Goal: Transaction & Acquisition: Download file/media

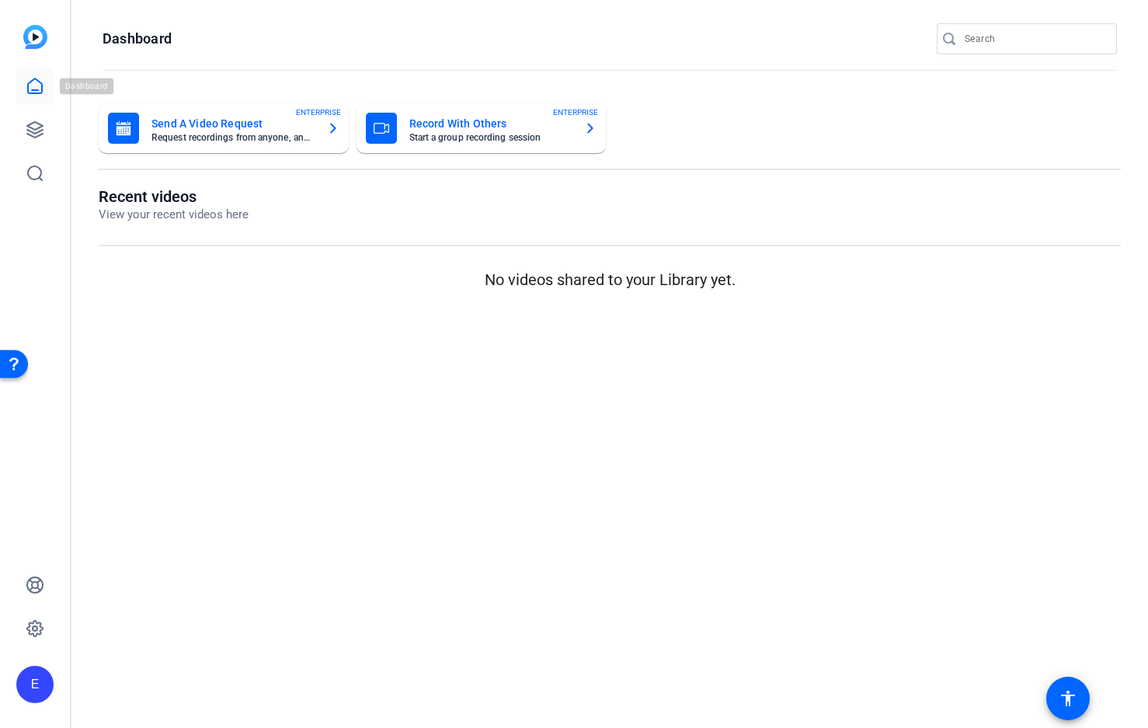
click at [30, 85] on icon at bounding box center [35, 86] width 19 height 19
click at [33, 89] on icon at bounding box center [35, 86] width 19 height 19
click at [31, 124] on icon at bounding box center [35, 129] width 19 height 19
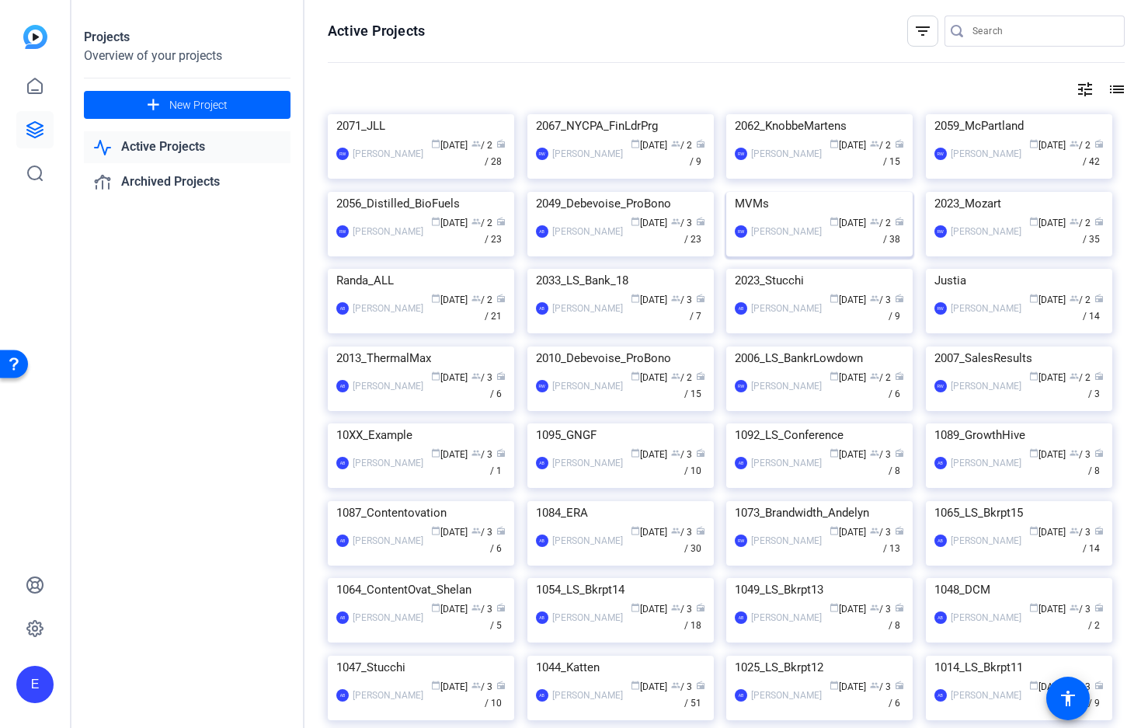
click at [830, 192] on img at bounding box center [819, 192] width 186 height 0
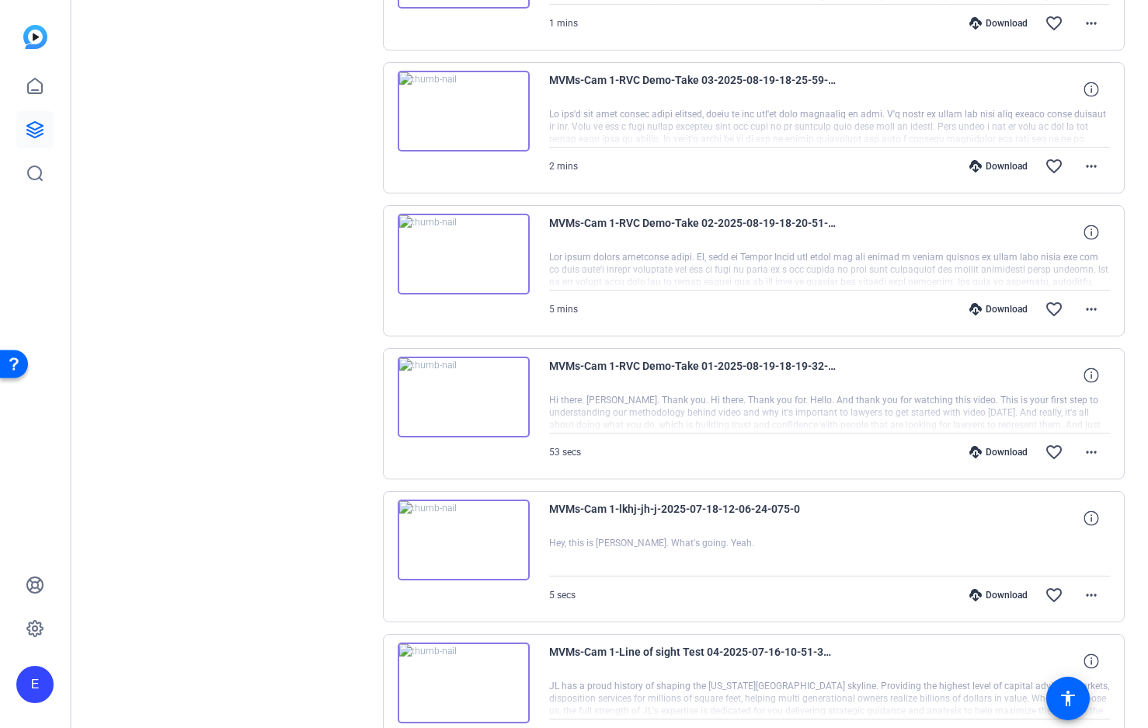
scroll to position [566, 0]
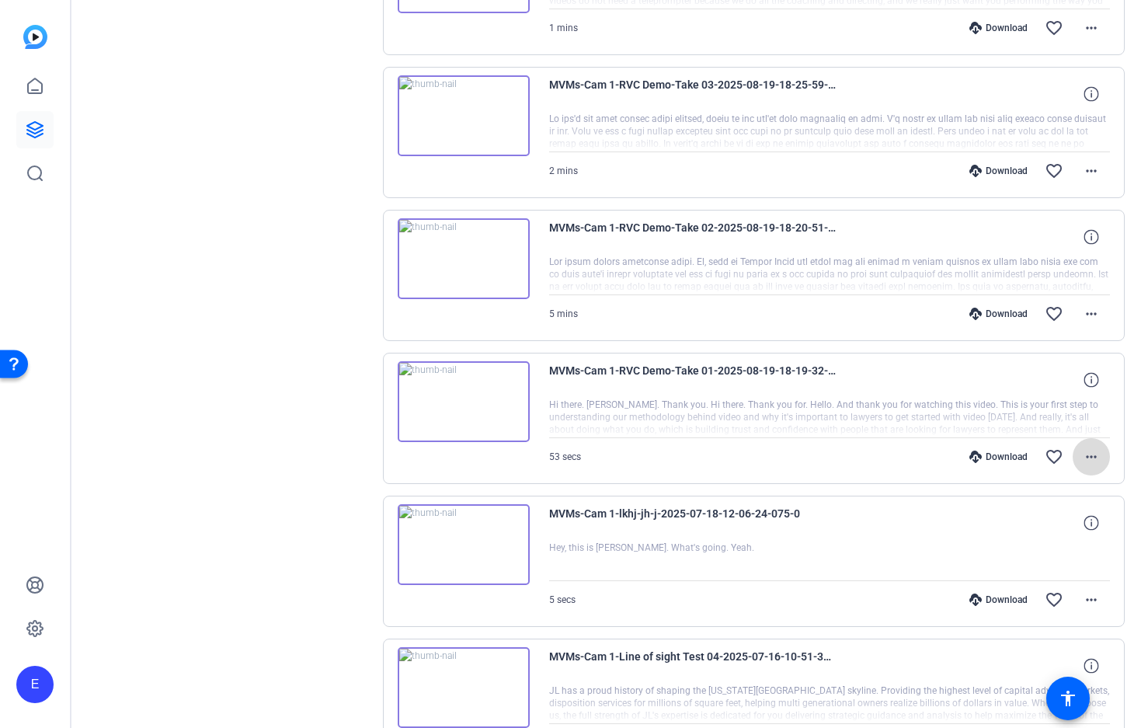
click at [1088, 456] on mat-icon "more_horiz" at bounding box center [1091, 457] width 19 height 19
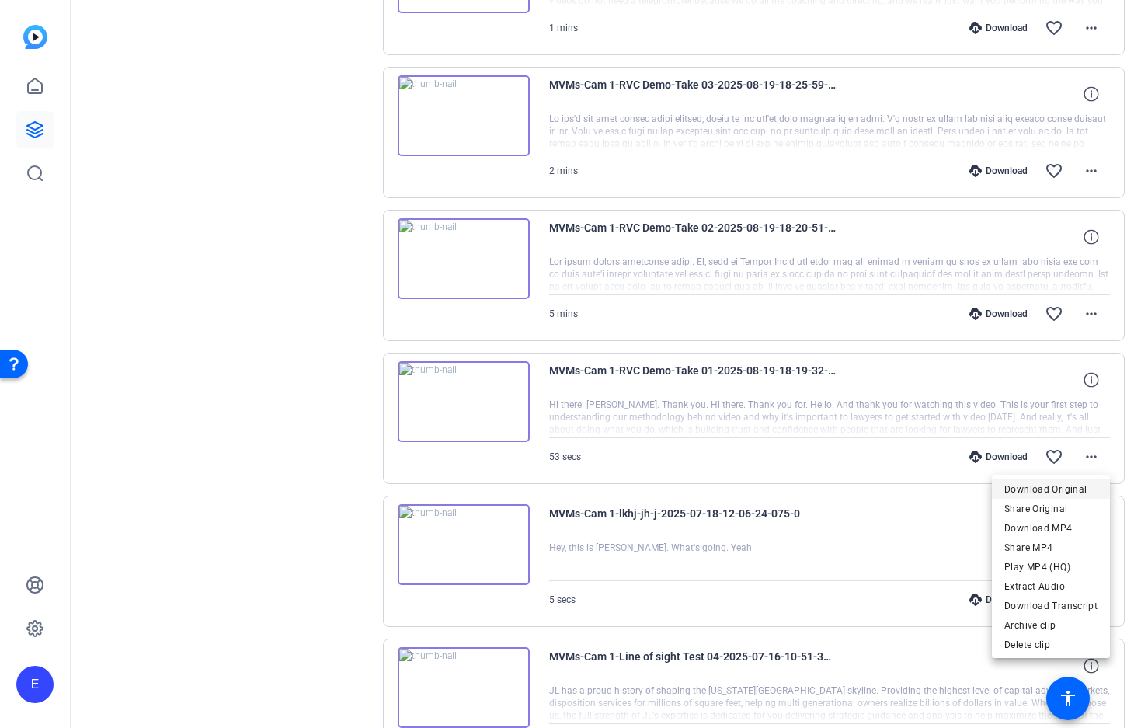
click at [1066, 488] on span "Download Original" at bounding box center [1051, 489] width 93 height 19
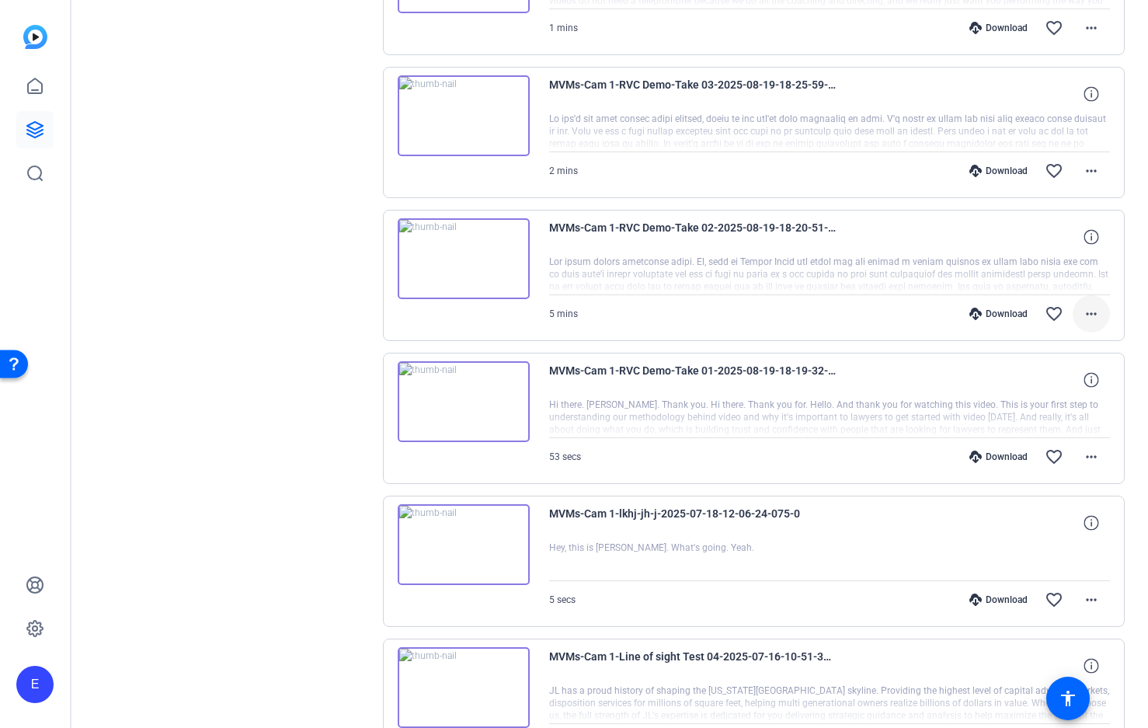
click at [1087, 314] on mat-icon "more_horiz" at bounding box center [1091, 314] width 19 height 19
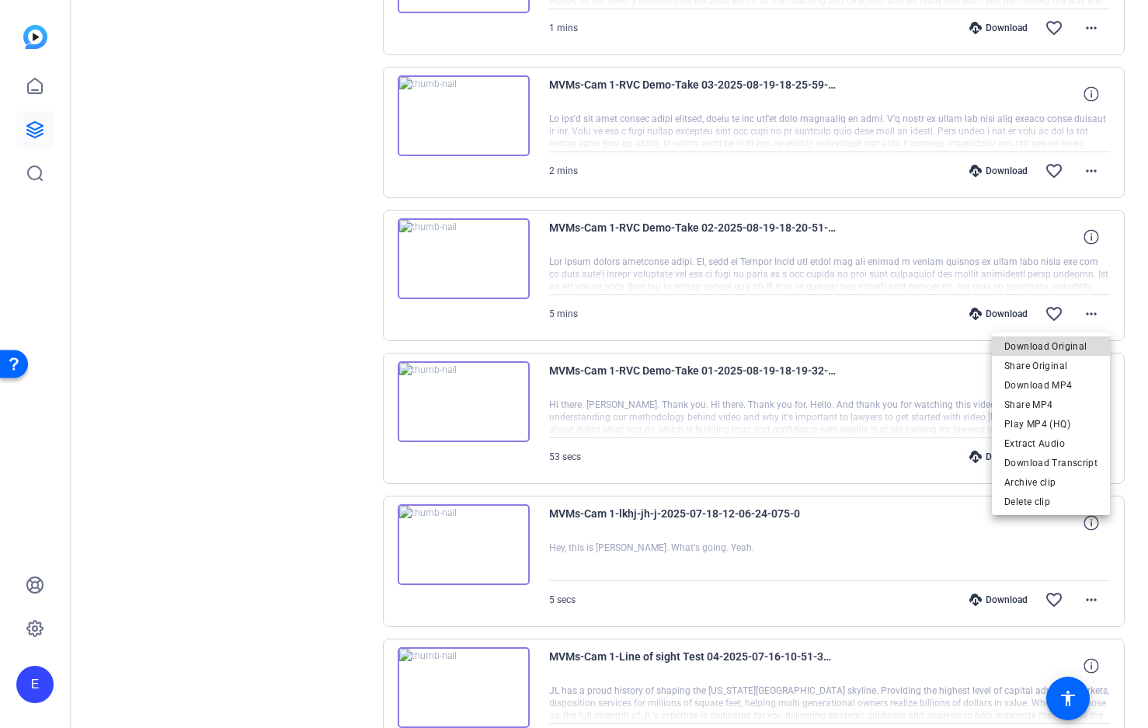
click at [1070, 347] on span "Download Original" at bounding box center [1051, 346] width 93 height 19
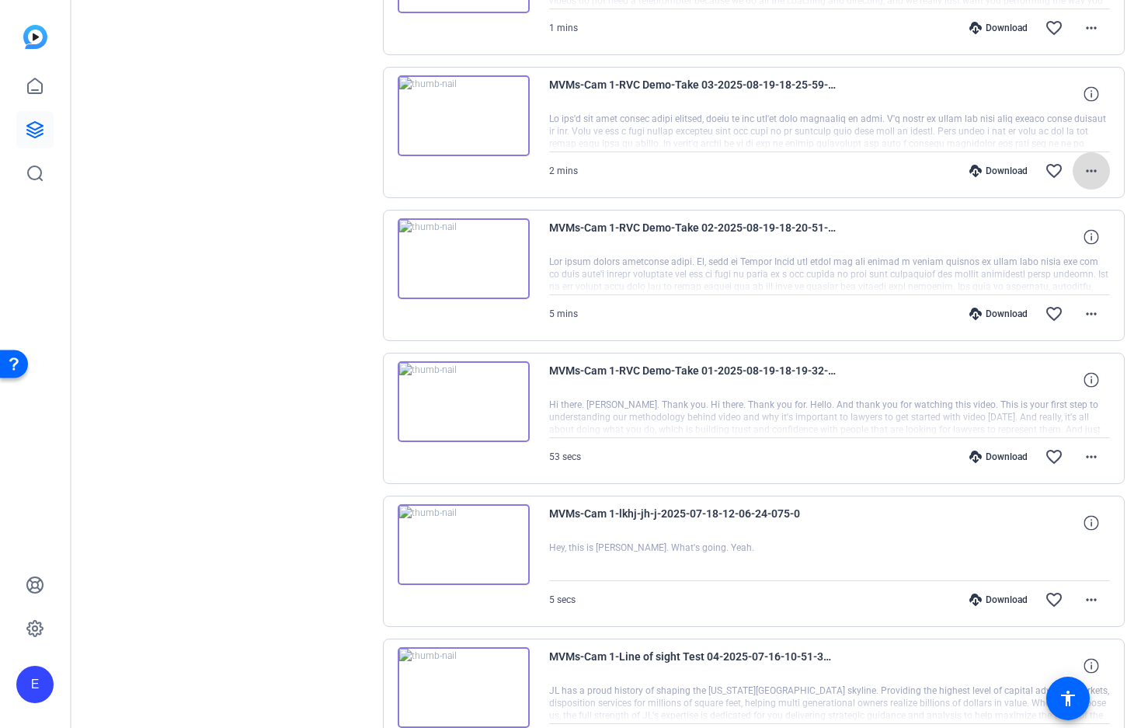
click at [1092, 164] on mat-icon "more_horiz" at bounding box center [1091, 171] width 19 height 19
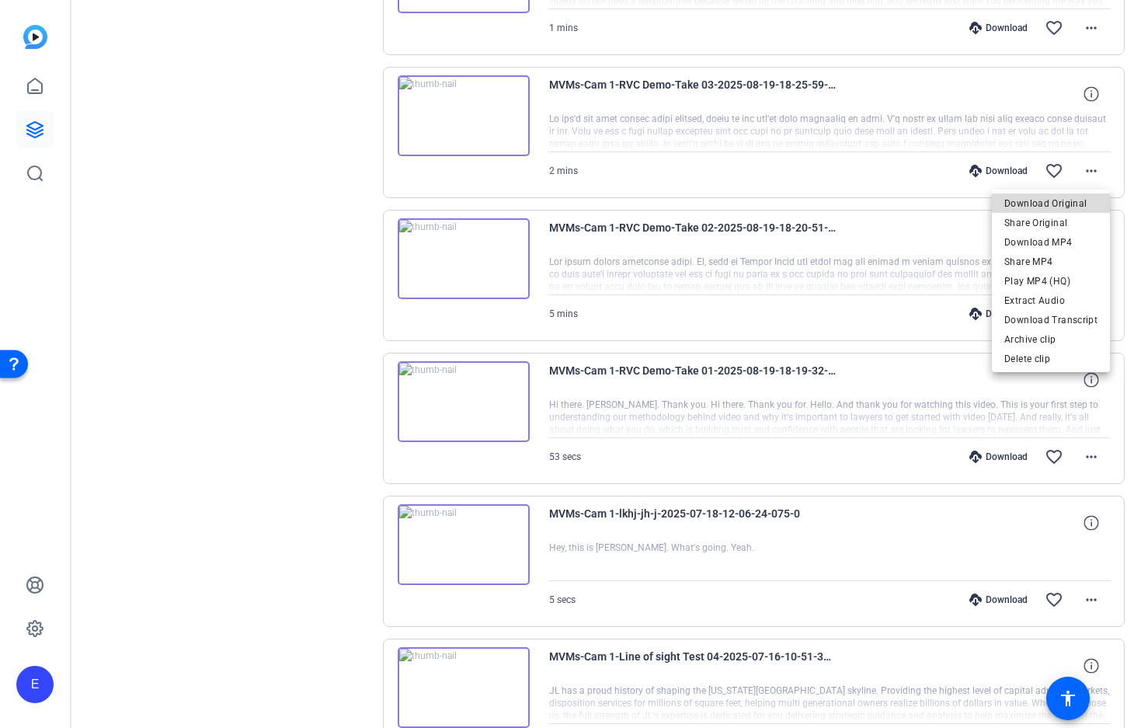
click at [1067, 200] on span "Download Original" at bounding box center [1051, 203] width 93 height 19
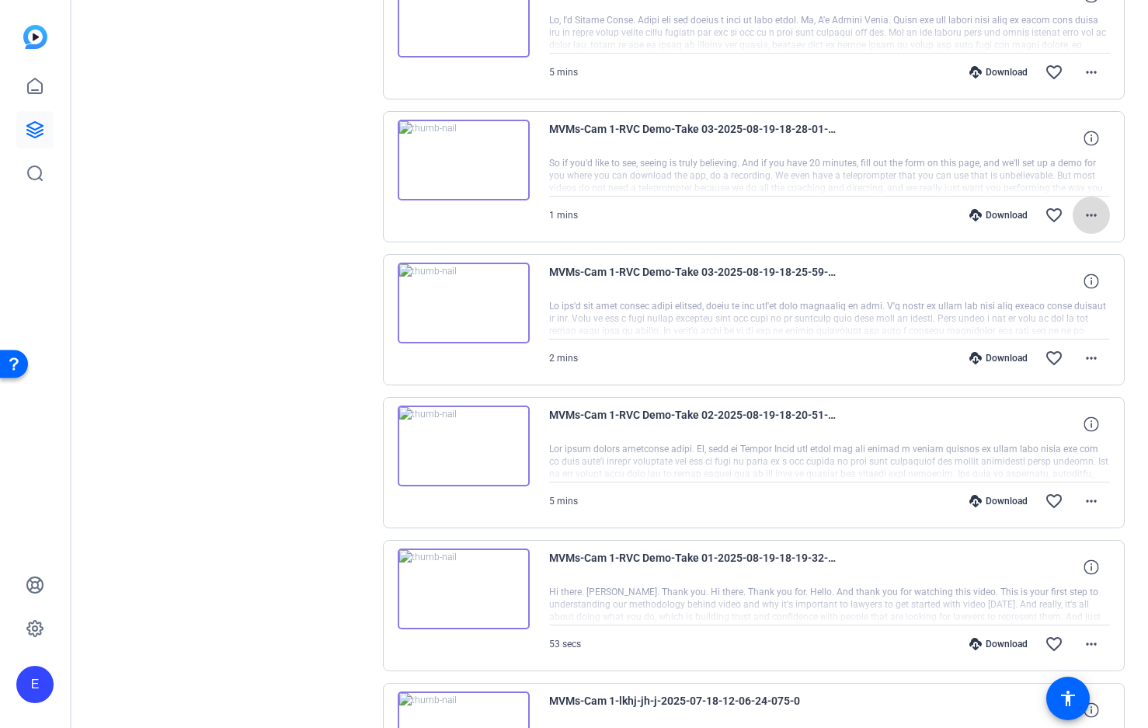
click at [1095, 215] on mat-icon "more_horiz" at bounding box center [1091, 215] width 19 height 19
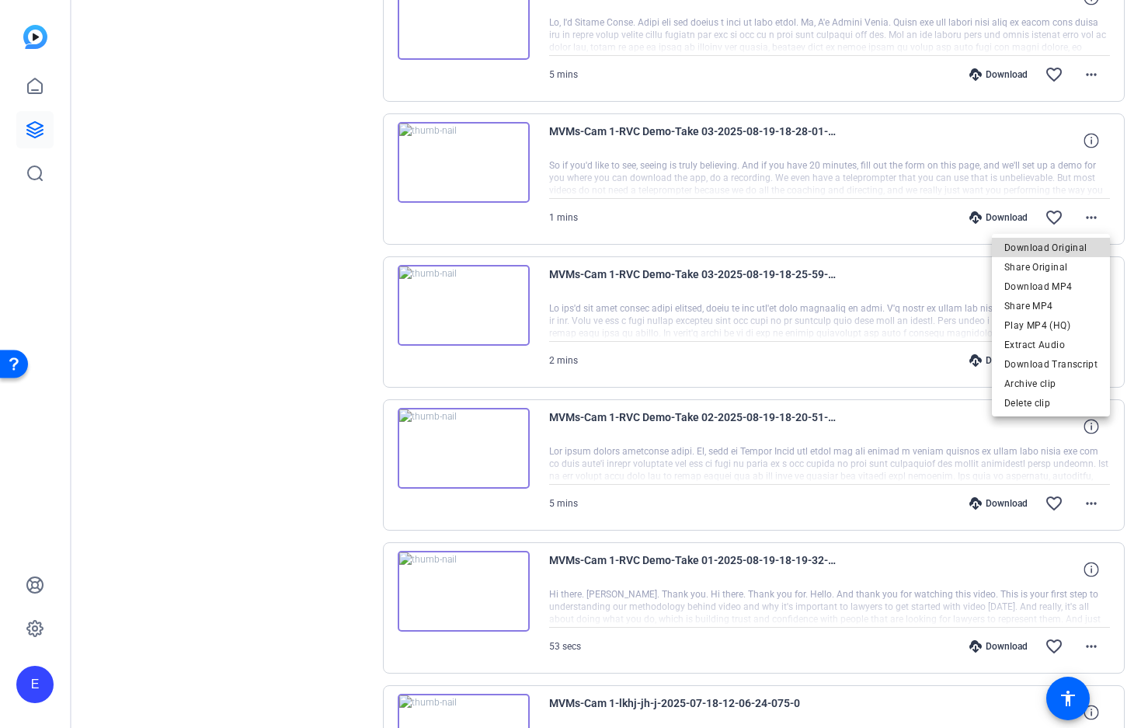
click at [1067, 249] on span "Download Original" at bounding box center [1051, 248] width 93 height 19
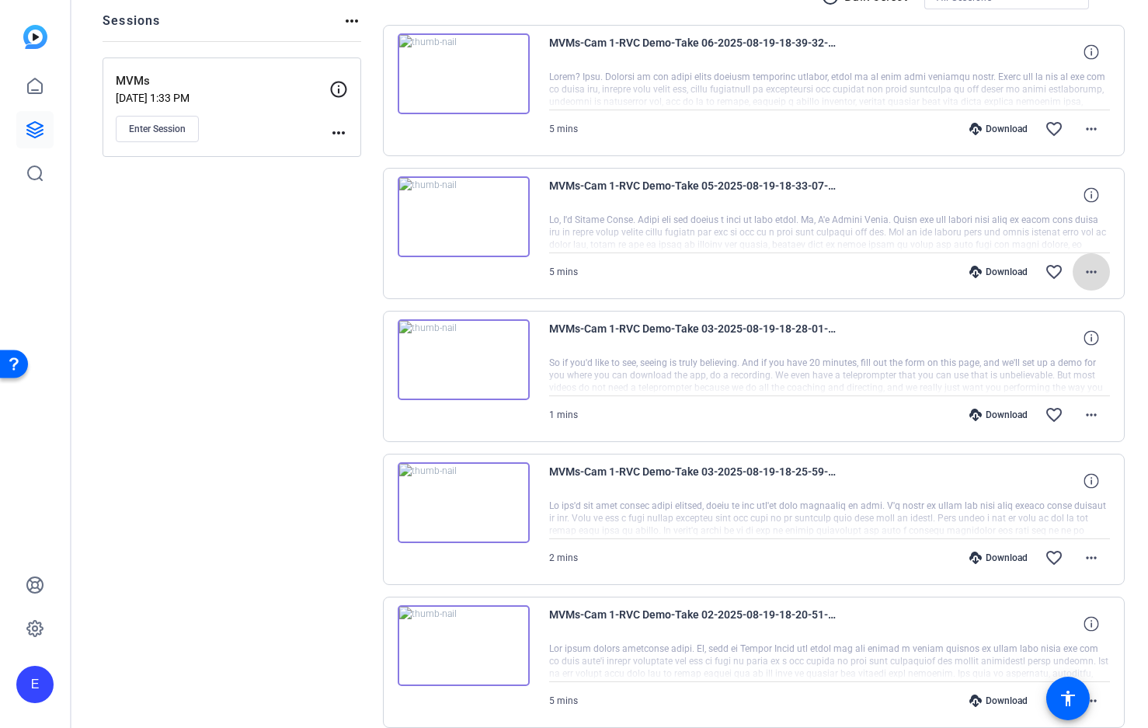
scroll to position [179, 0]
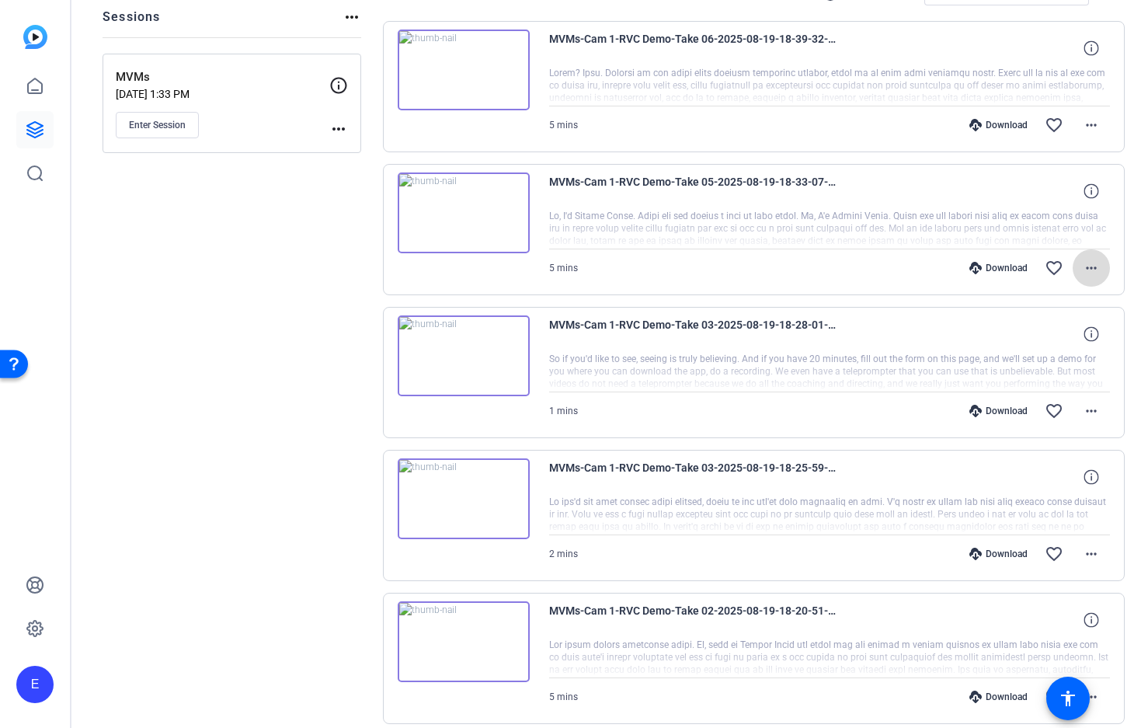
click at [1085, 267] on mat-icon "more_horiz" at bounding box center [1091, 268] width 19 height 19
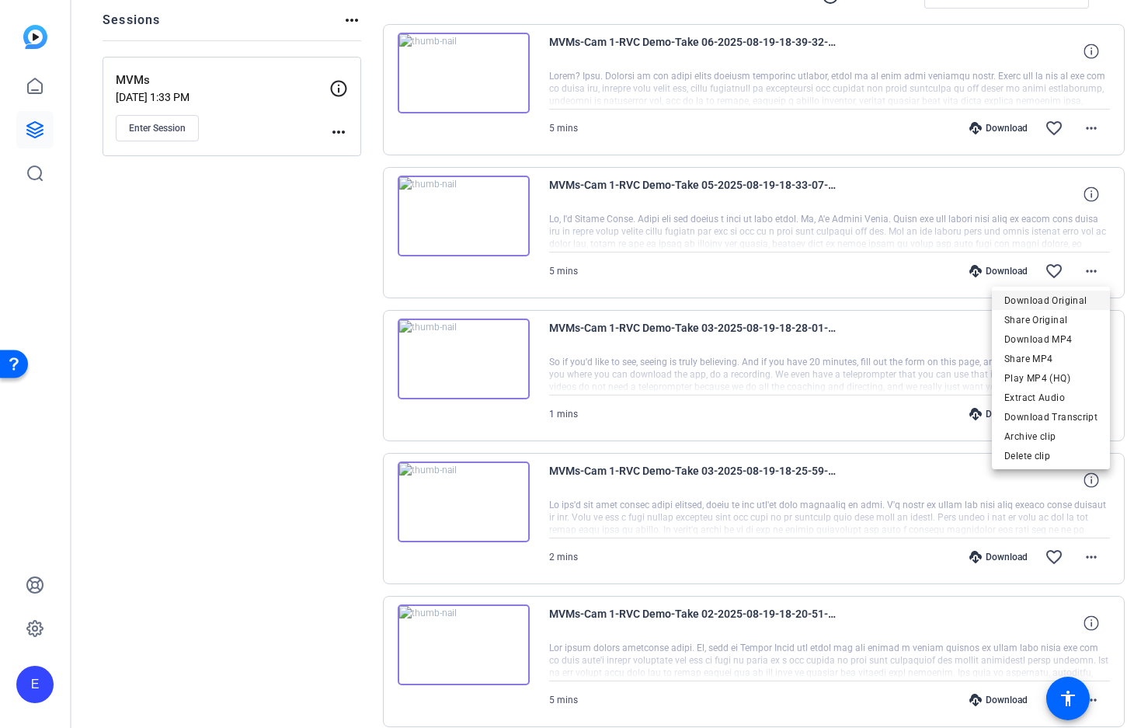
click at [1067, 297] on span "Download Original" at bounding box center [1051, 300] width 93 height 19
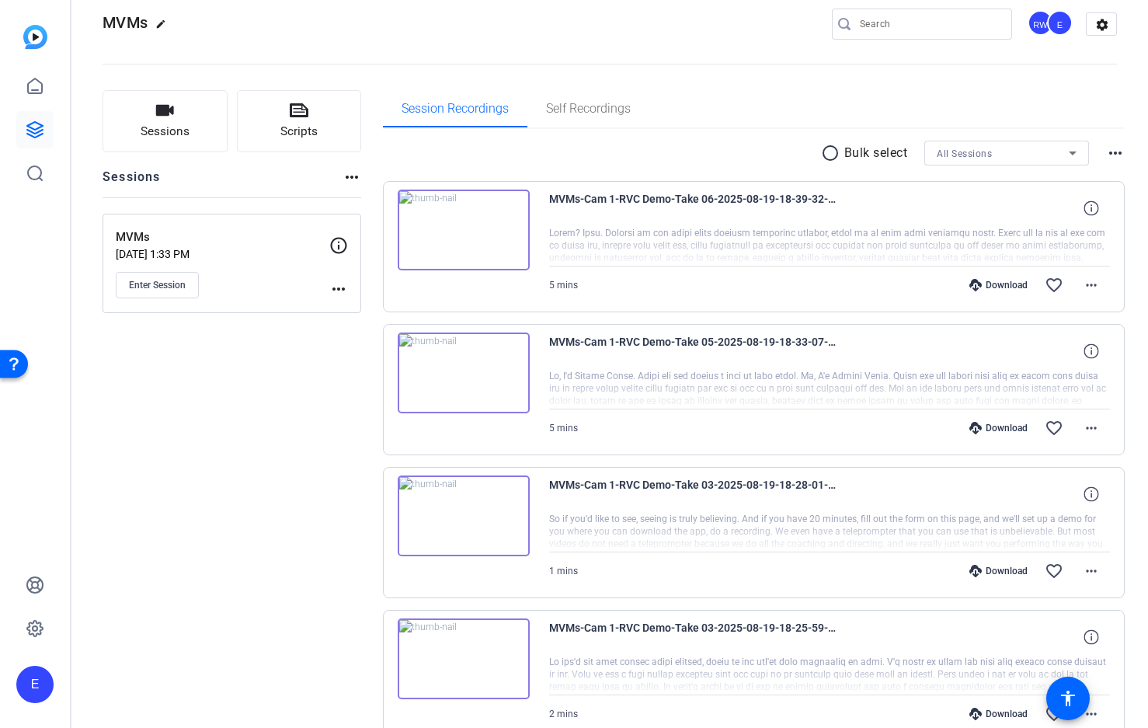
scroll to position [20, 0]
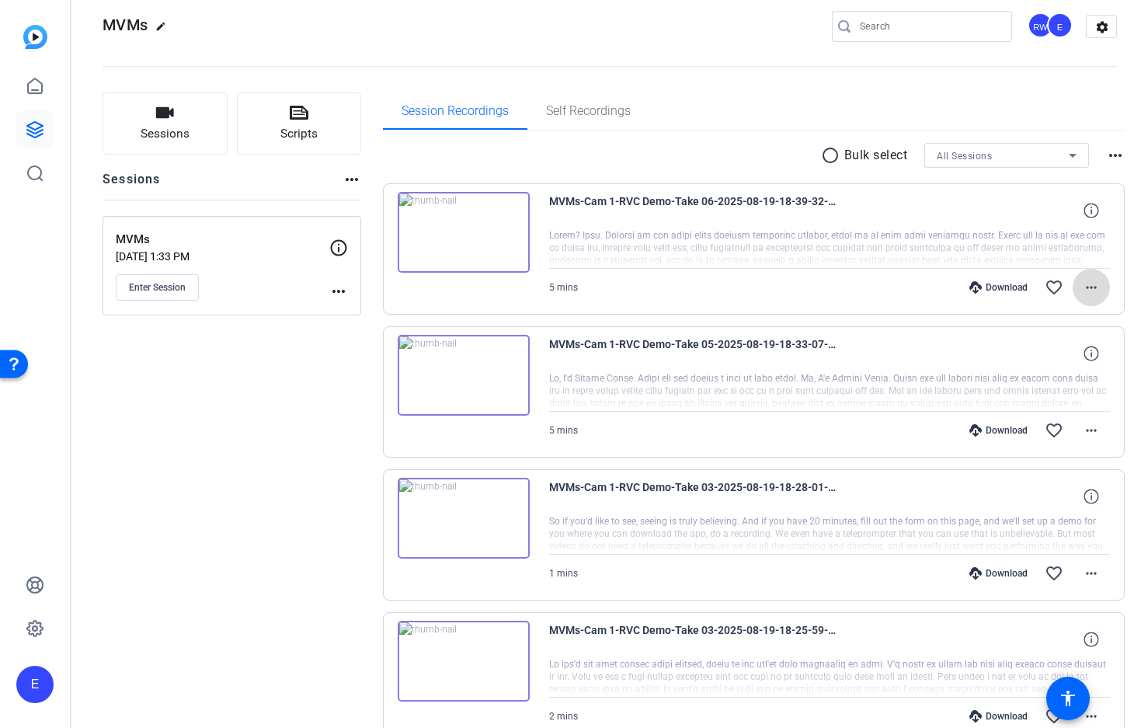
click at [1091, 291] on mat-icon "more_horiz" at bounding box center [1091, 287] width 19 height 19
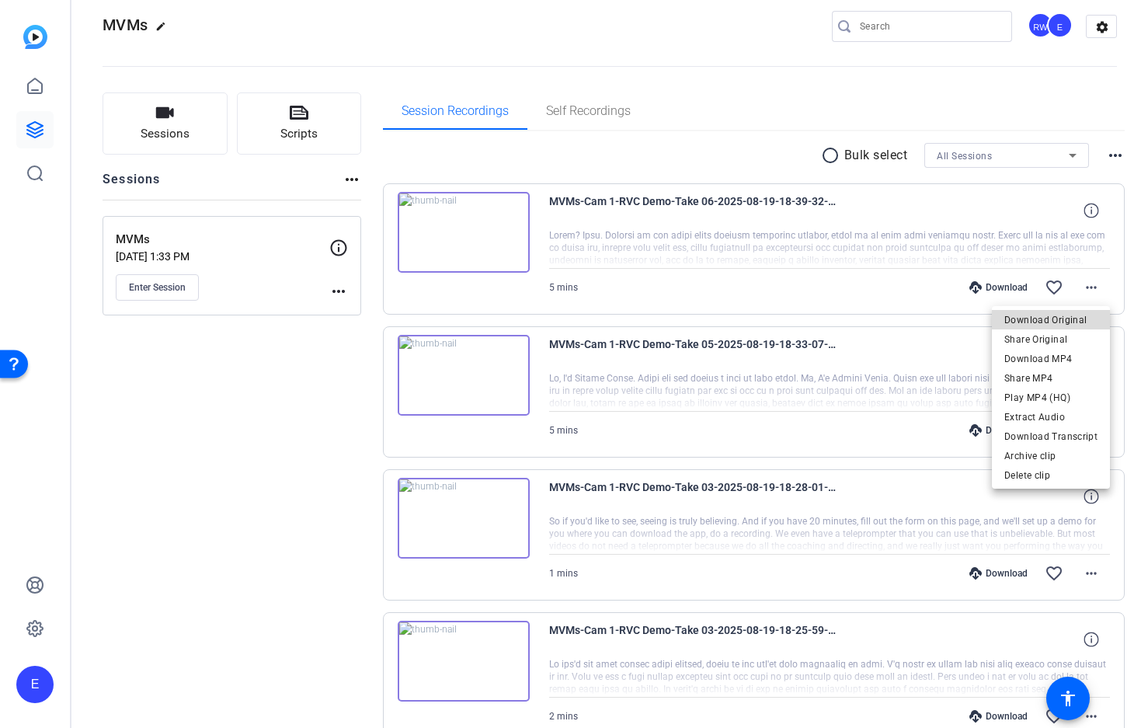
click at [1062, 316] on span "Download Original" at bounding box center [1051, 320] width 93 height 19
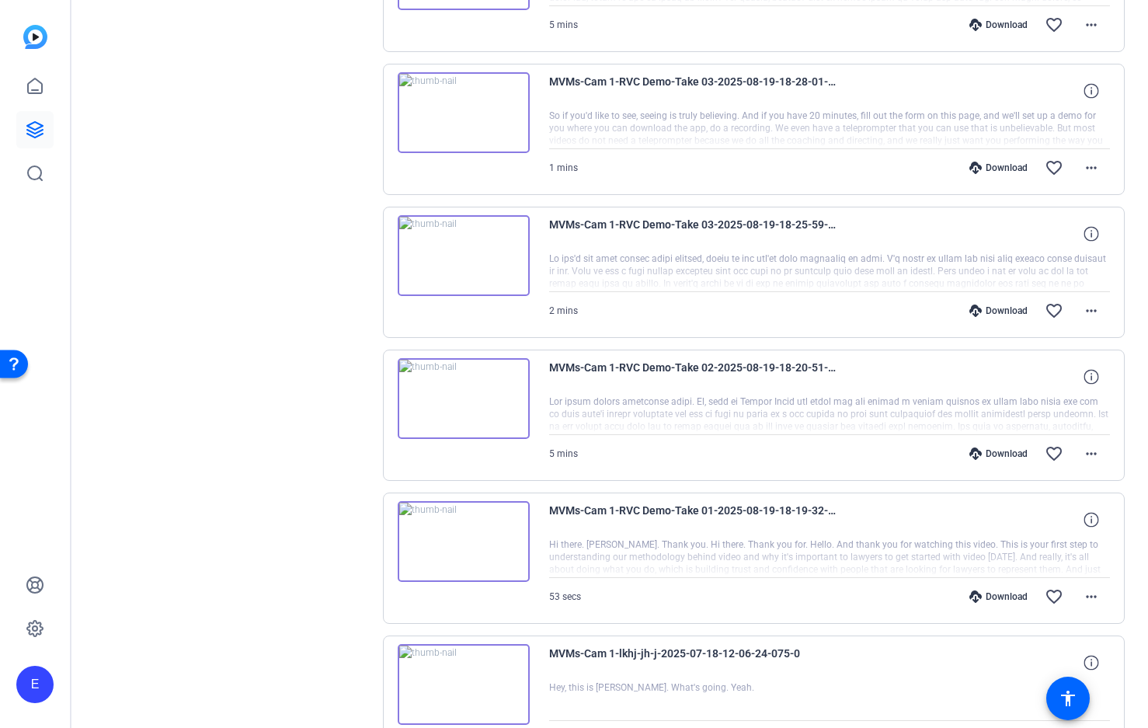
scroll to position [449, 0]
